Goal: Obtain resource: Download file/media

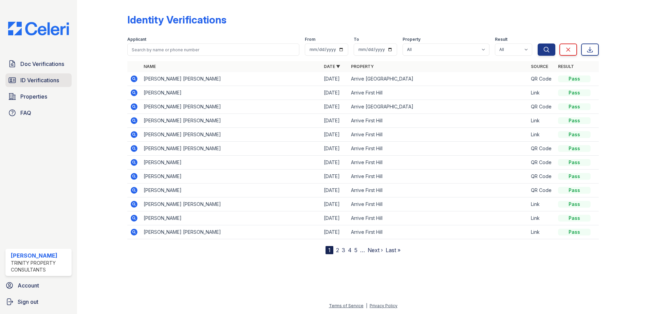
click at [31, 80] on span "ID Verifications" at bounding box center [39, 80] width 39 height 8
click at [40, 79] on span "ID Verifications" at bounding box center [39, 80] width 39 height 8
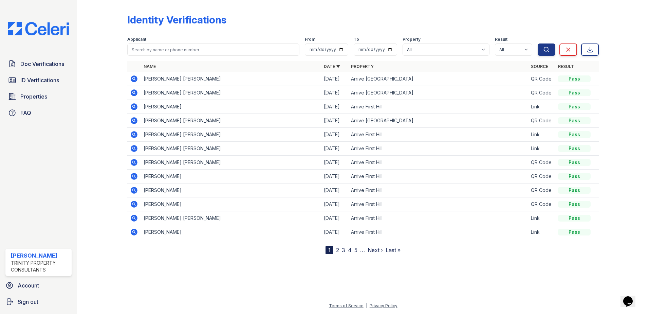
click at [134, 78] on icon at bounding box center [134, 78] width 2 height 2
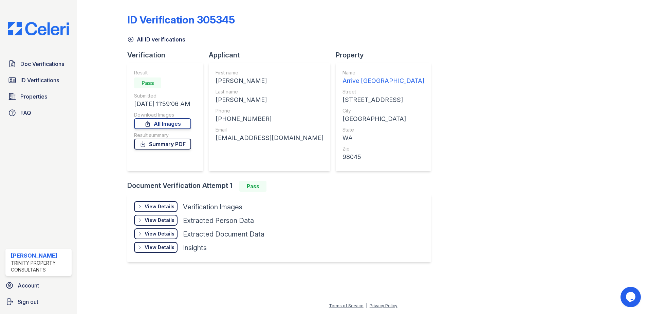
click at [182, 141] on link "Summary PDF" at bounding box center [162, 143] width 57 height 11
click at [41, 85] on link "ID Verifications" at bounding box center [38, 80] width 66 height 14
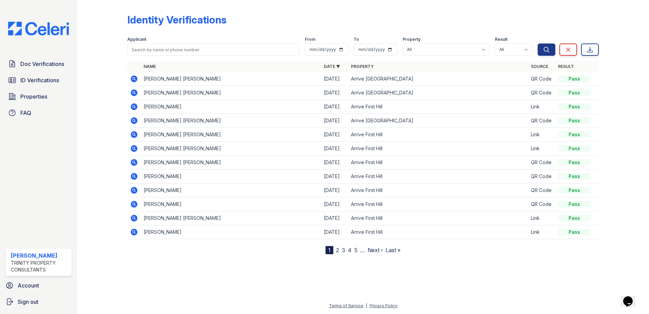
click at [84, 30] on div "Identity Verifications Filter Applicant From To Property All Arrive First Hill …" at bounding box center [363, 157] width 572 height 314
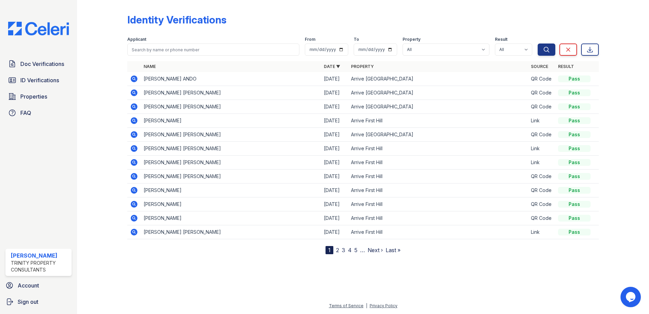
click at [117, 77] on div at bounding box center [107, 128] width 39 height 251
click at [113, 81] on div at bounding box center [107, 128] width 39 height 251
click at [136, 77] on icon at bounding box center [134, 78] width 7 height 7
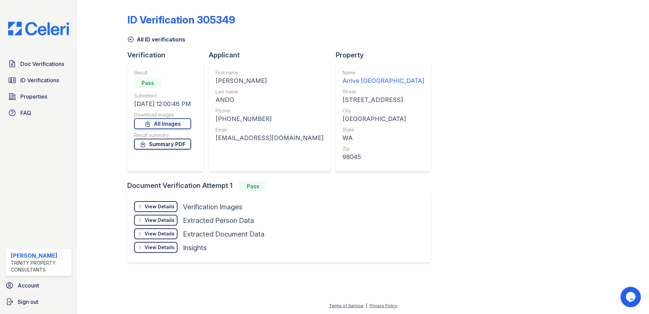
click at [172, 144] on link "Summary PDF" at bounding box center [162, 143] width 57 height 11
